Goal: Task Accomplishment & Management: Use online tool/utility

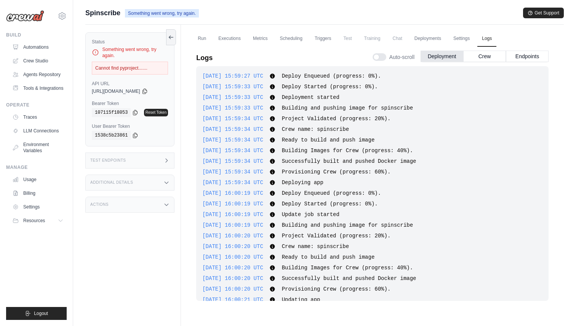
scroll to position [283, 0]
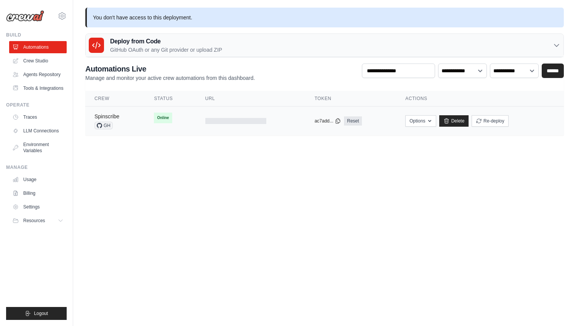
click at [115, 117] on link "Spinscribe" at bounding box center [106, 117] width 25 height 6
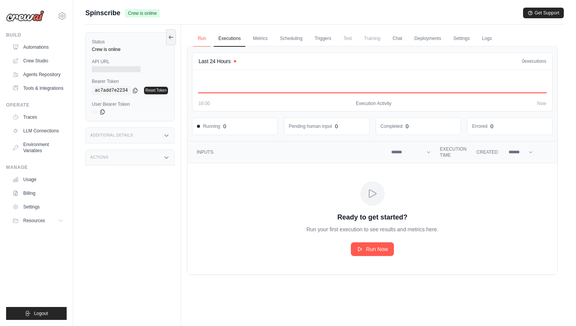
click at [202, 38] on link "Run" at bounding box center [202, 39] width 18 height 16
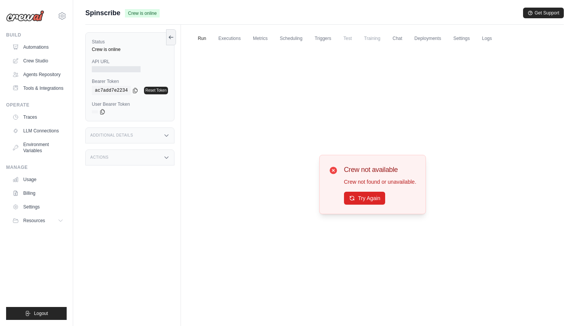
click at [111, 69] on div at bounding box center [116, 69] width 49 height 6
click at [371, 196] on button "Try Again" at bounding box center [365, 198] width 42 height 13
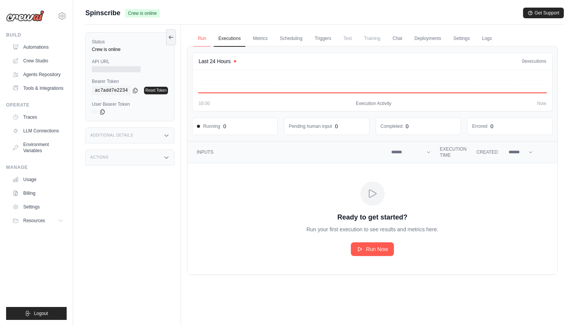
click at [203, 39] on link "Run" at bounding box center [202, 39] width 18 height 16
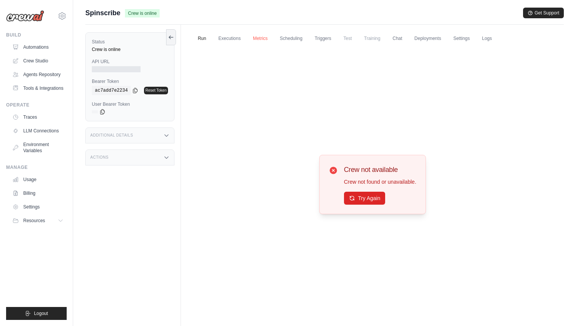
click at [255, 38] on link "Metrics" at bounding box center [260, 39] width 24 height 16
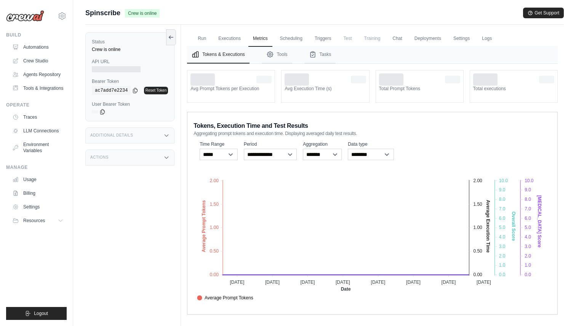
click at [374, 39] on span "Training" at bounding box center [373, 38] width 26 height 15
click at [426, 38] on link "Deployments" at bounding box center [428, 39] width 36 height 16
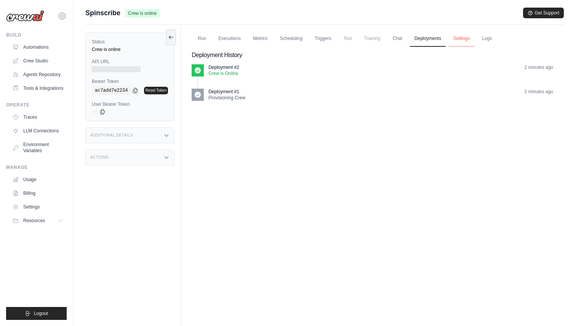
click at [458, 39] on link "Settings" at bounding box center [462, 39] width 26 height 16
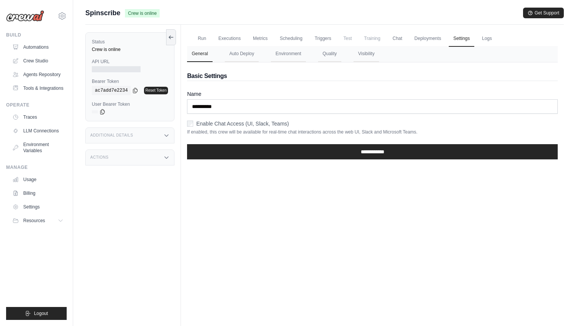
click at [119, 69] on div at bounding box center [116, 69] width 49 height 6
click at [45, 51] on link "Automations" at bounding box center [39, 47] width 58 height 12
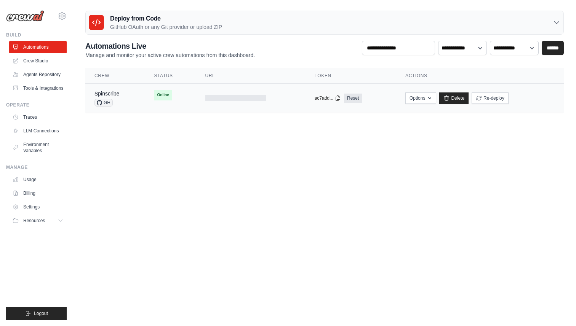
click at [230, 99] on div at bounding box center [235, 98] width 61 height 6
click at [107, 93] on link "Spinscribe" at bounding box center [106, 94] width 25 height 6
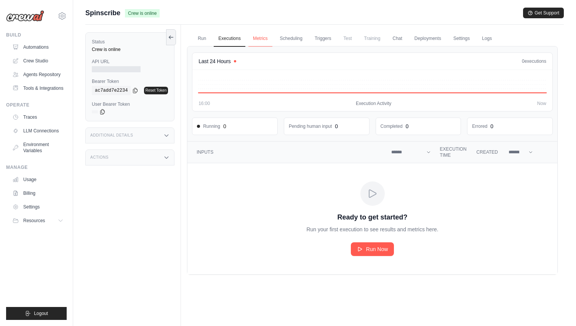
click at [259, 38] on link "Metrics" at bounding box center [260, 39] width 24 height 16
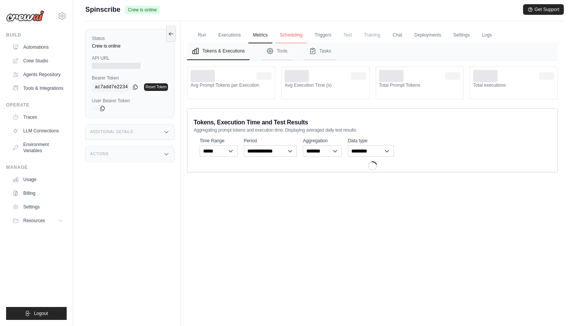
click at [293, 37] on link "Scheduling" at bounding box center [291, 35] width 32 height 16
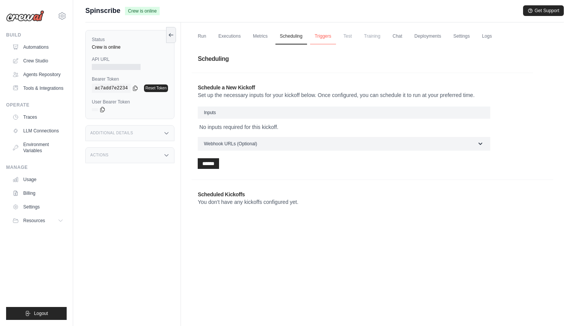
click at [323, 37] on link "Triggers" at bounding box center [323, 37] width 26 height 16
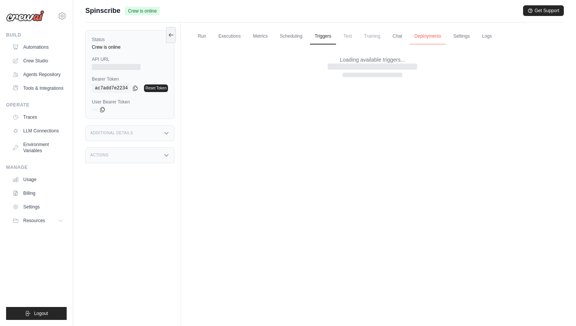
click at [429, 35] on link "Deployments" at bounding box center [428, 37] width 36 height 16
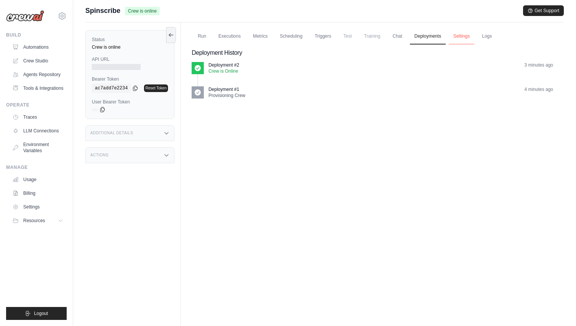
click at [461, 37] on link "Settings" at bounding box center [462, 37] width 26 height 16
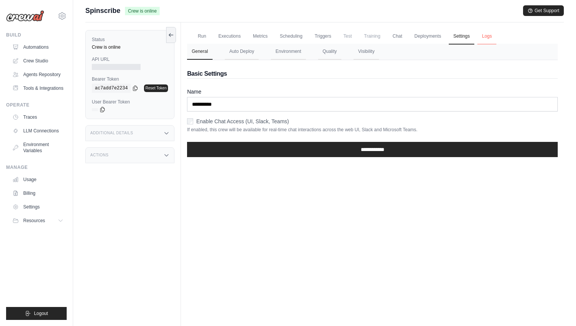
click at [487, 37] on link "Logs" at bounding box center [486, 37] width 19 height 16
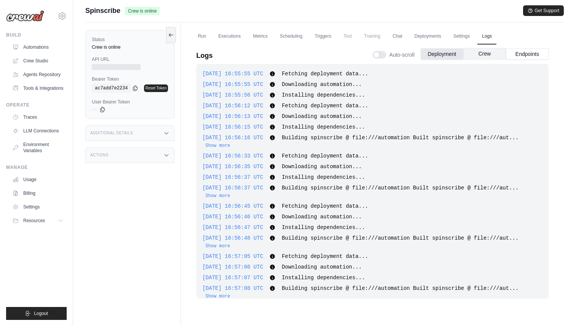
scroll to position [211, 0]
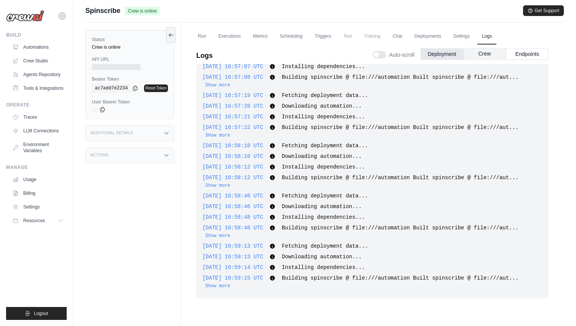
click at [486, 54] on button "Crew" at bounding box center [484, 53] width 43 height 11
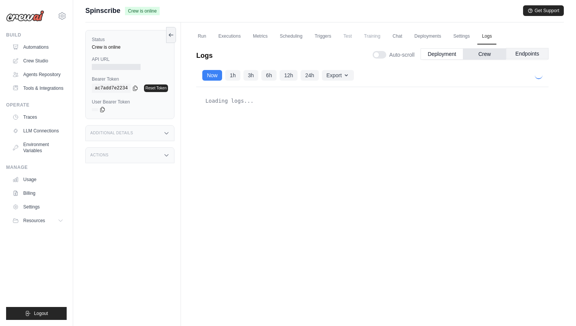
click at [521, 53] on button "Endpoints" at bounding box center [527, 53] width 43 height 11
click at [487, 52] on button "Crew" at bounding box center [484, 53] width 43 height 11
click at [441, 54] on button "Deployment" at bounding box center [442, 53] width 43 height 11
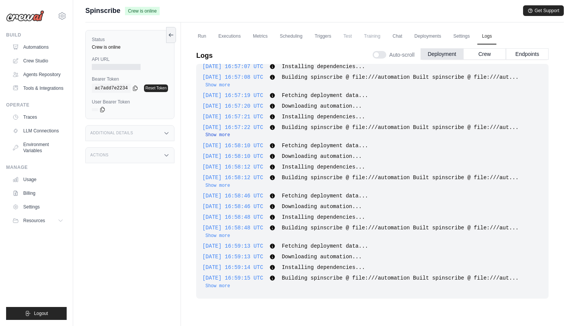
click at [223, 134] on button "Show more" at bounding box center [217, 135] width 25 height 6
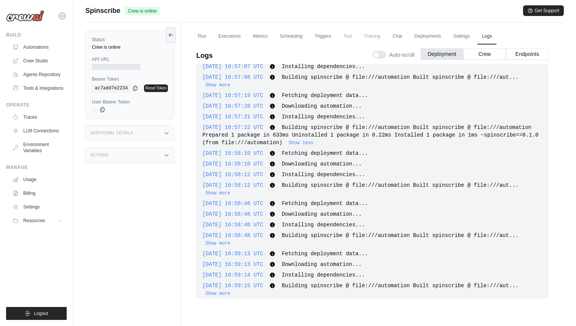
scroll to position [0, 0]
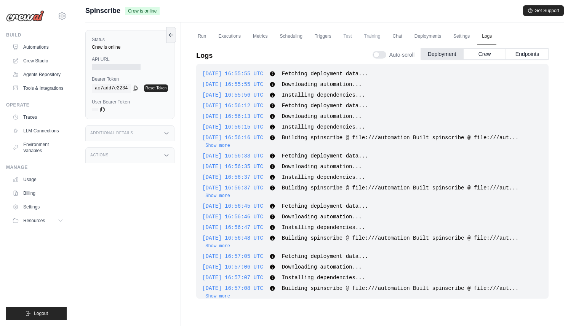
click at [128, 68] on div at bounding box center [116, 67] width 49 height 6
click at [102, 110] on icon at bounding box center [102, 109] width 6 height 6
click at [141, 130] on div "Additional Details" at bounding box center [129, 133] width 89 height 16
click at [154, 203] on div "Actions" at bounding box center [129, 200] width 89 height 16
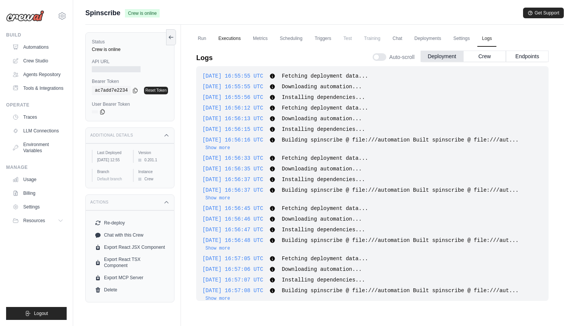
click at [227, 40] on link "Executions" at bounding box center [230, 39] width 32 height 16
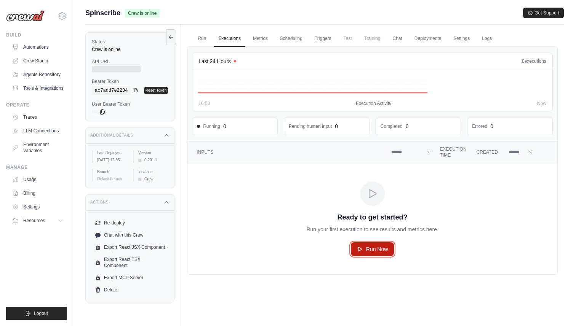
click at [373, 246] on span "Run Now" at bounding box center [377, 250] width 22 height 8
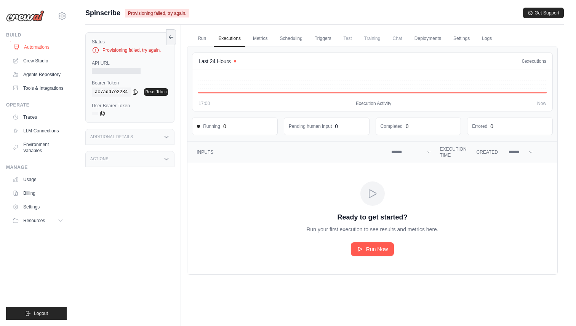
click at [41, 48] on link "Automations" at bounding box center [39, 47] width 58 height 12
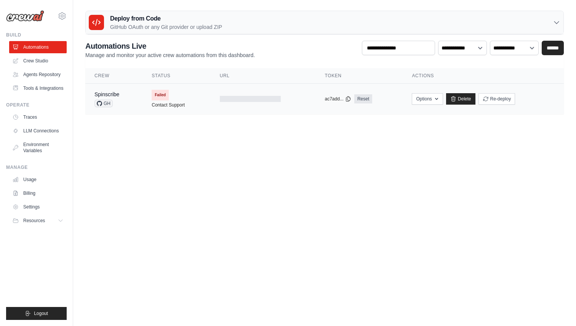
click at [162, 96] on span "Failed" at bounding box center [160, 95] width 17 height 11
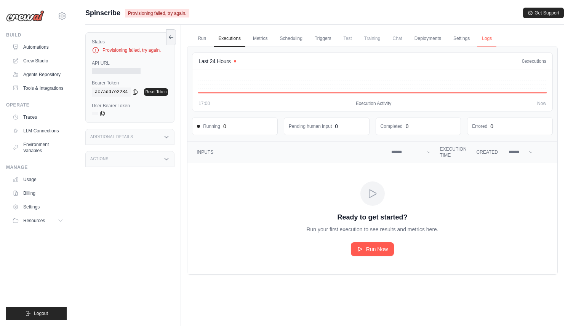
click at [488, 39] on link "Logs" at bounding box center [486, 39] width 19 height 16
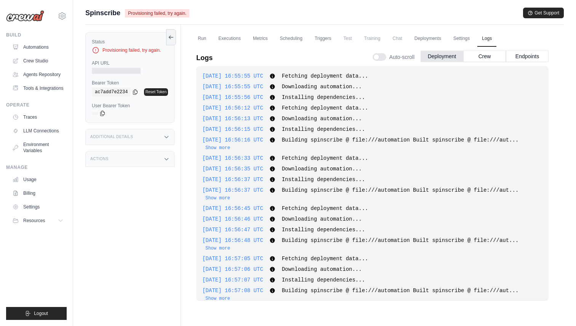
scroll to position [251, 0]
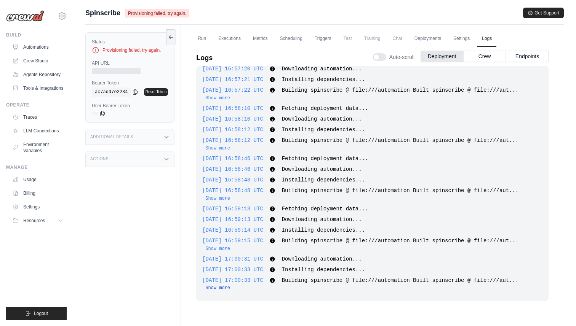
click at [223, 288] on button "Show more" at bounding box center [217, 288] width 25 height 6
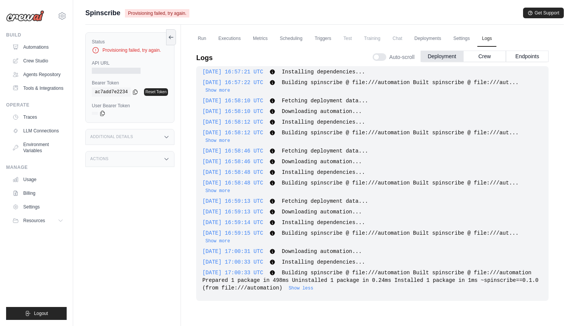
scroll to position [0, 0]
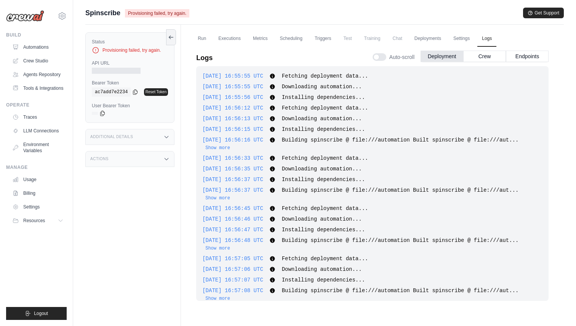
click at [150, 13] on span "Provisioning failed, try again." at bounding box center [157, 13] width 64 height 8
copy div "Provisioning failed, try again."
